Goal: Find contact information: Find contact information

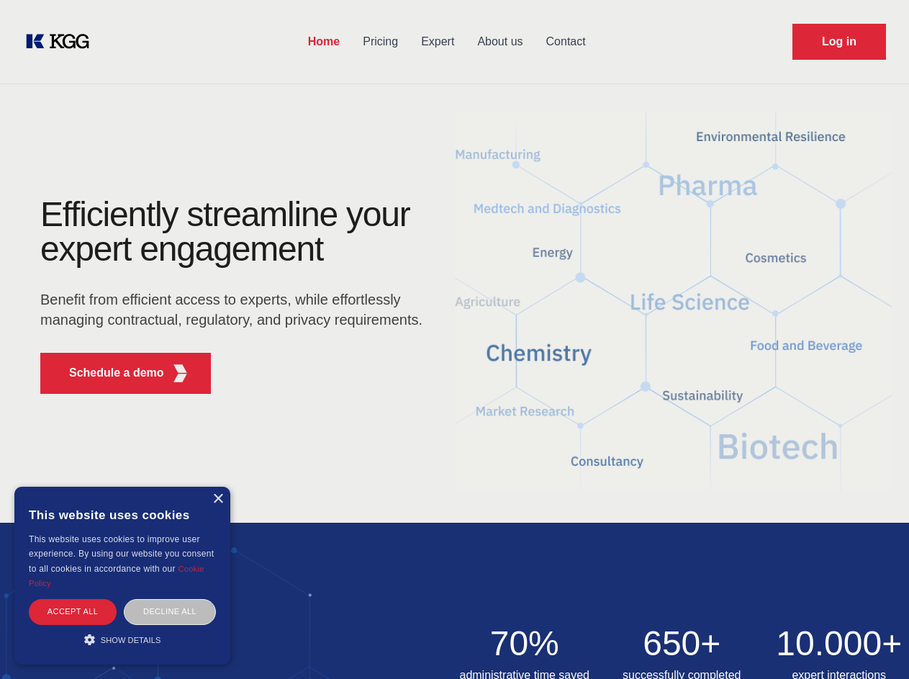
click at [454, 339] on div "Efficiently streamline your expert engagement Benefit from efficient access to …" at bounding box center [236, 301] width 438 height 208
click at [108, 373] on p "Schedule a demo" at bounding box center [116, 372] width 95 height 17
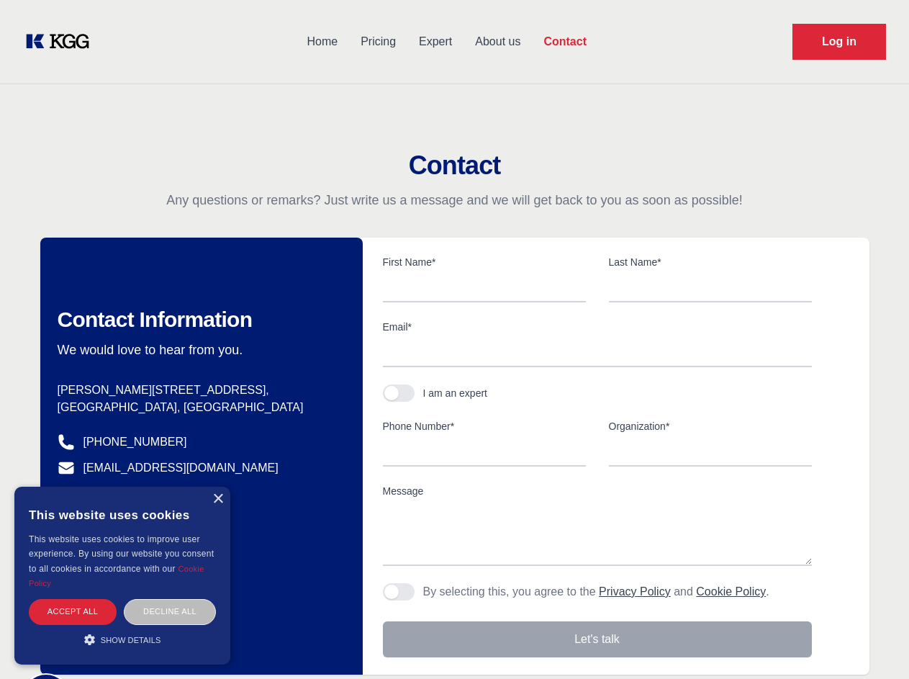
click at [217, 499] on div "× This website uses cookies This website uses cookies to improve user experienc…" at bounding box center [122, 576] width 216 height 178
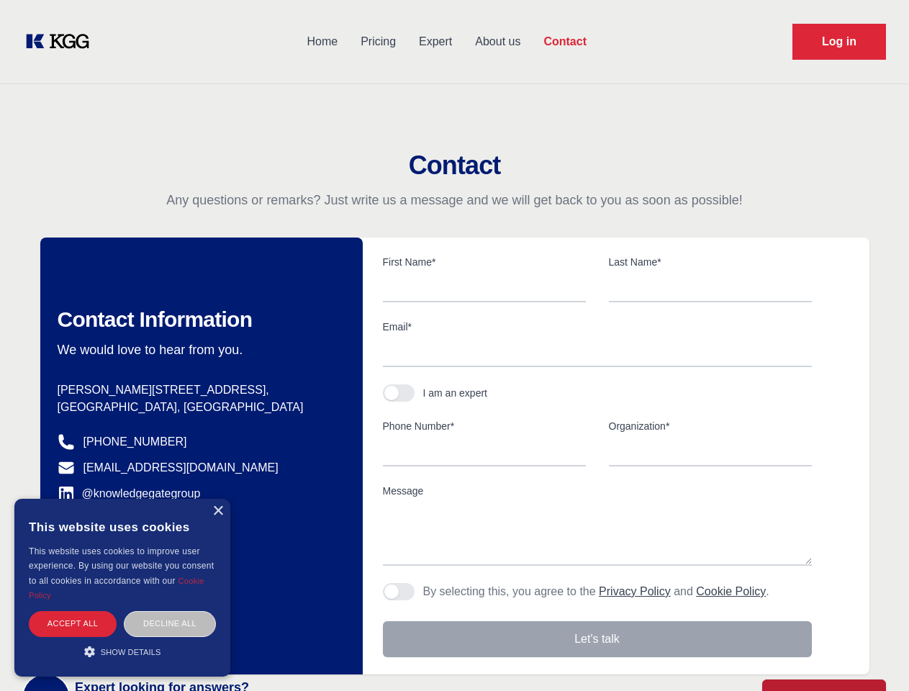
click at [73, 611] on div "Accept all" at bounding box center [73, 623] width 88 height 25
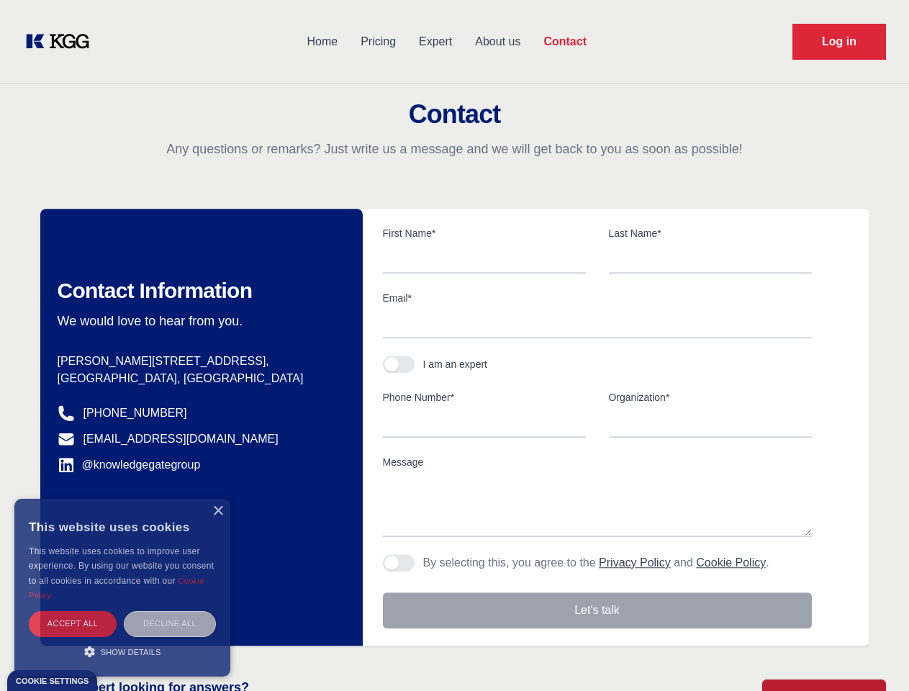
click at [170, 611] on div "Decline all" at bounding box center [170, 623] width 92 height 25
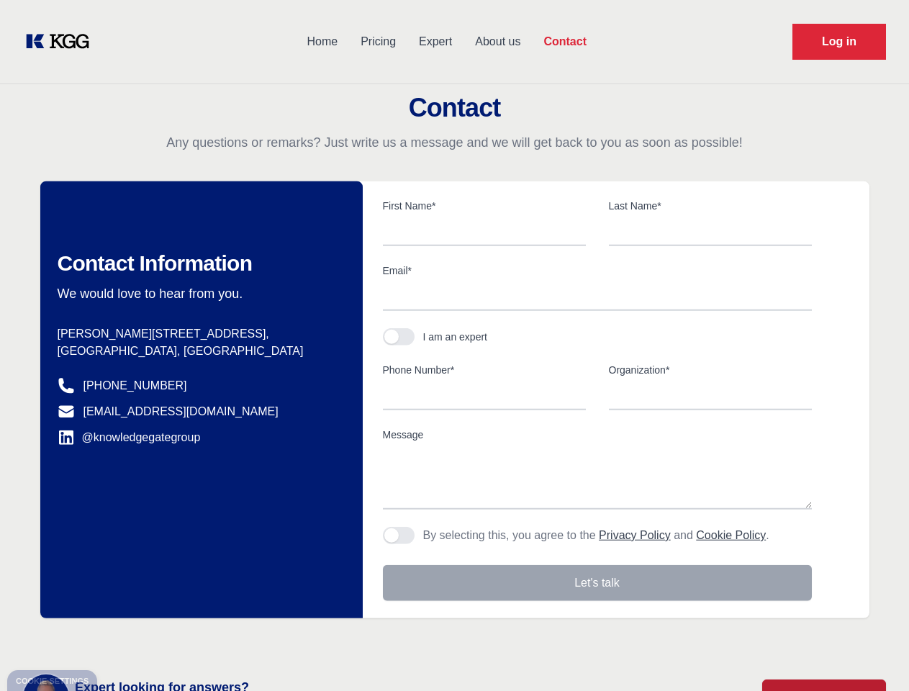
click at [122, 639] on main "Contact Any questions or remarks? Just write us a message and we will get back …" at bounding box center [454, 374] width 909 height 749
